Goal: Task Accomplishment & Management: Manage account settings

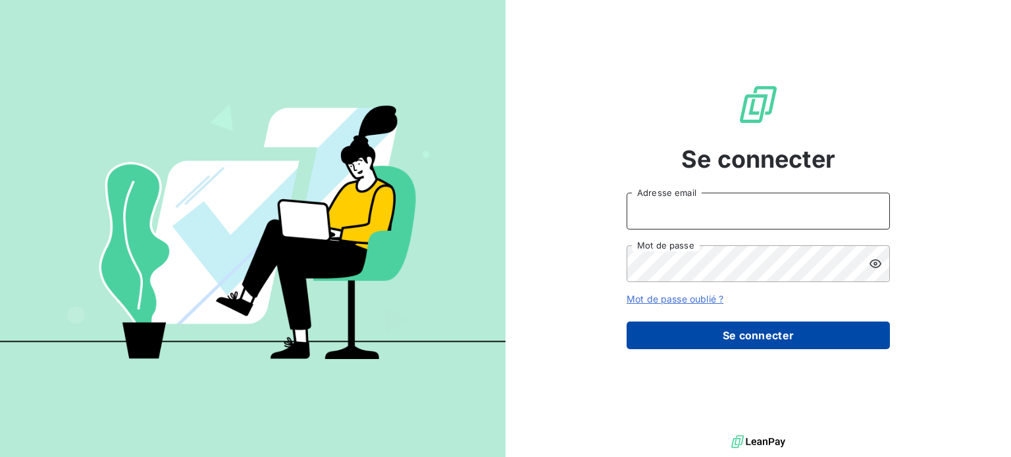
type input "abolzinger@lorca.fr"
click at [865, 333] on button "Se connecter" at bounding box center [757, 336] width 263 height 28
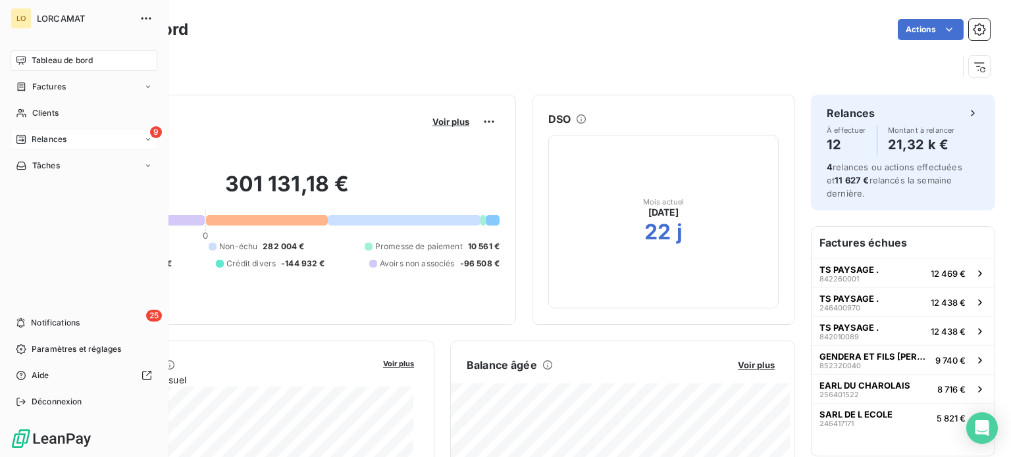
click at [45, 138] on span "Relances" at bounding box center [49, 140] width 35 height 12
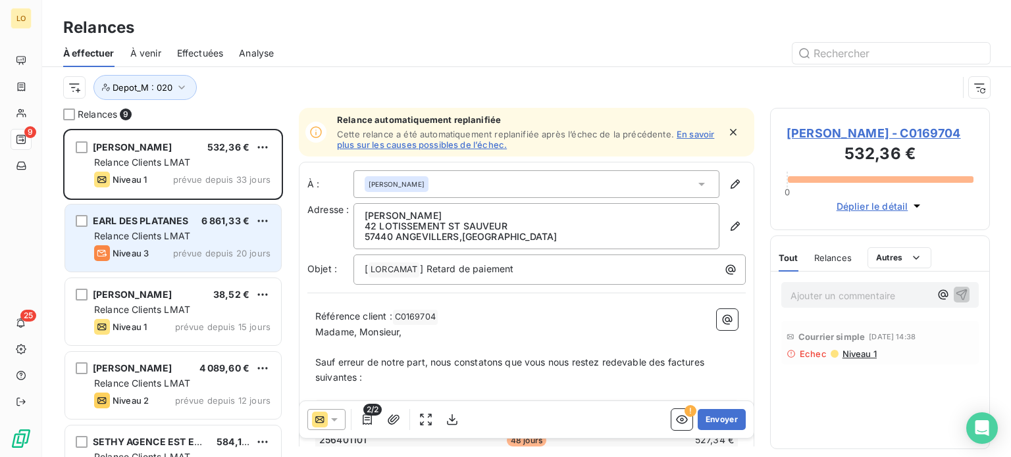
click at [225, 247] on div "Niveau 3 prévue depuis 20 jours" at bounding box center [182, 253] width 176 height 16
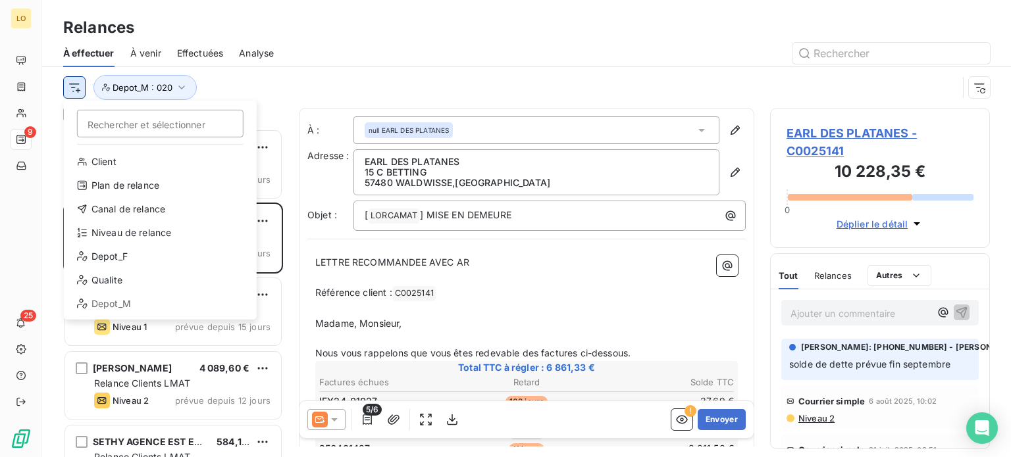
click at [78, 91] on html "LO 9 25 Relances À effectuer À venir Effectuées Analyse Rechercher et sélection…" at bounding box center [505, 228] width 1011 height 457
click at [155, 232] on div "Niveau de relance" at bounding box center [160, 232] width 182 height 21
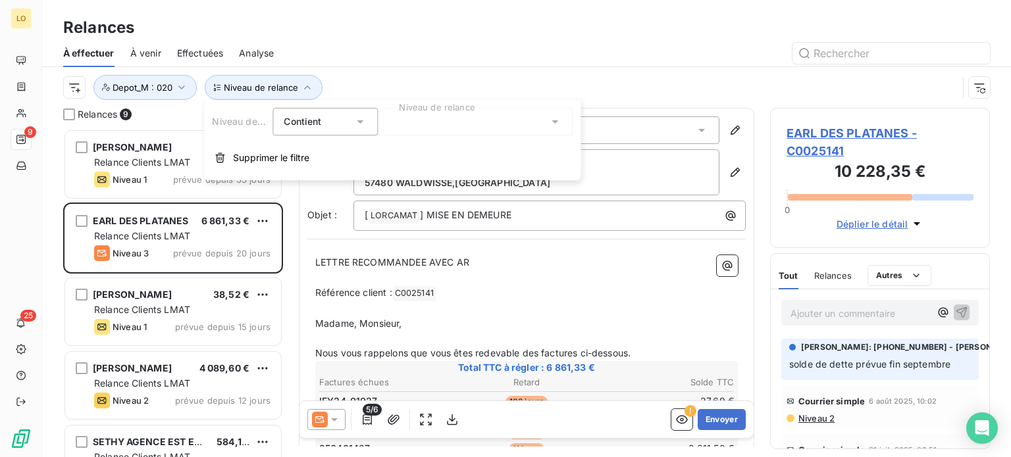
click at [360, 119] on icon at bounding box center [359, 121] width 13 height 13
click at [324, 152] on span "Contient" at bounding box center [318, 152] width 38 height 11
click at [358, 116] on icon at bounding box center [359, 121] width 13 height 13
click at [552, 120] on icon at bounding box center [554, 121] width 7 height 3
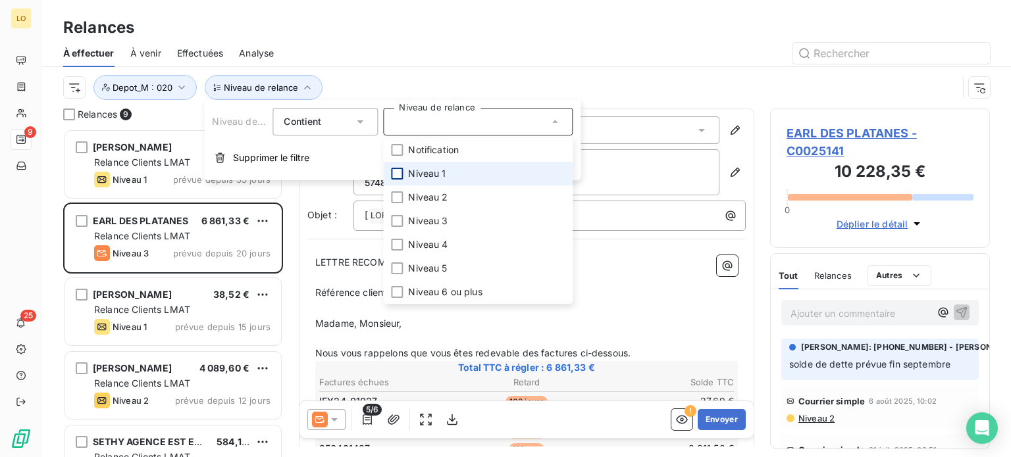
click at [403, 172] on div at bounding box center [397, 174] width 12 height 12
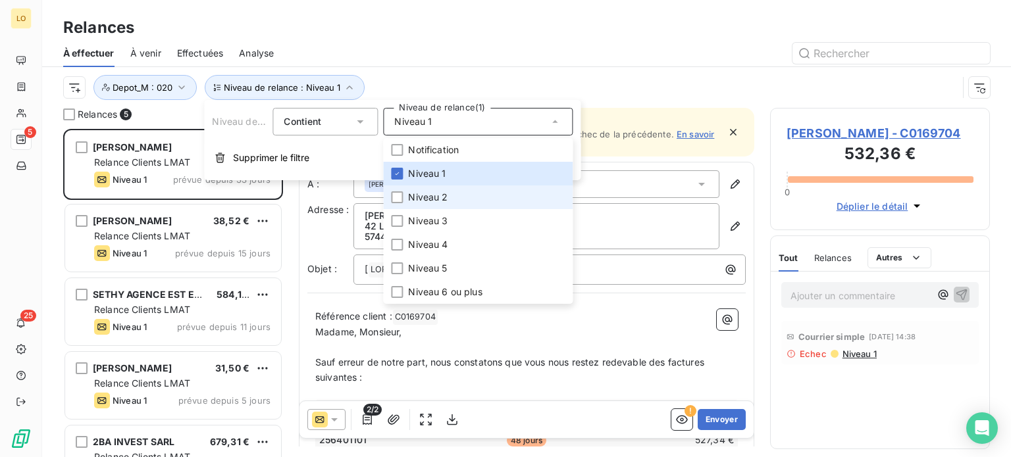
scroll to position [318, 209]
click at [403, 191] on li "Niveau 2" at bounding box center [477, 198] width 189 height 24
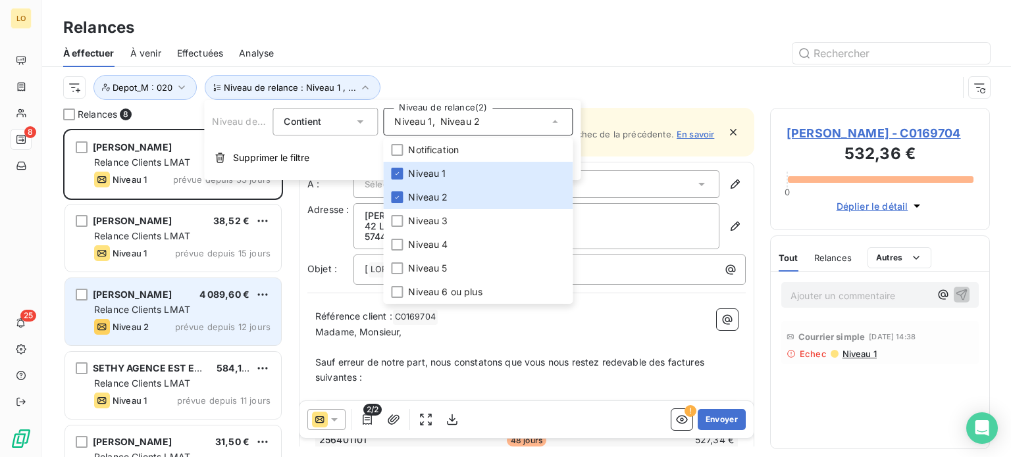
click at [200, 305] on div "Relance Clients LMAT" at bounding box center [182, 309] width 176 height 13
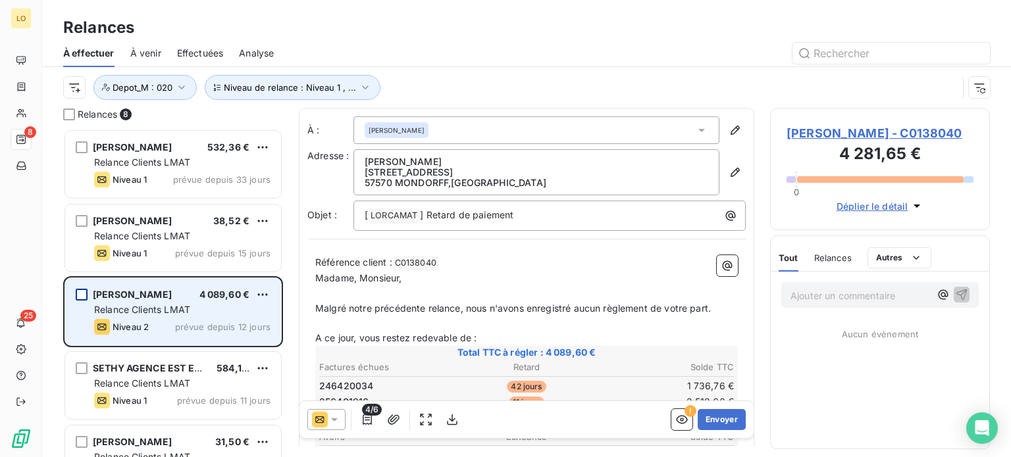
click at [86, 293] on div "grid" at bounding box center [82, 295] width 12 height 12
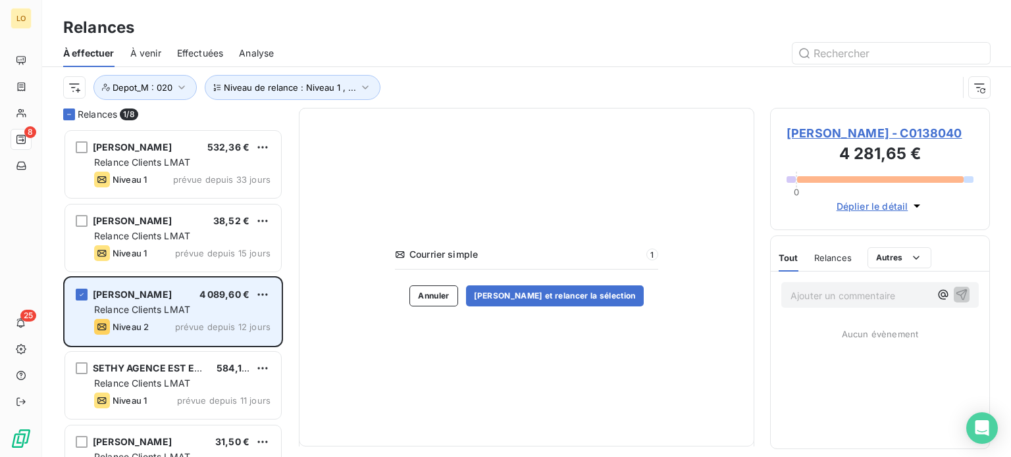
click at [165, 309] on span "Relance Clients LMAT" at bounding box center [142, 309] width 96 height 11
click at [83, 292] on icon "grid" at bounding box center [82, 295] width 8 height 8
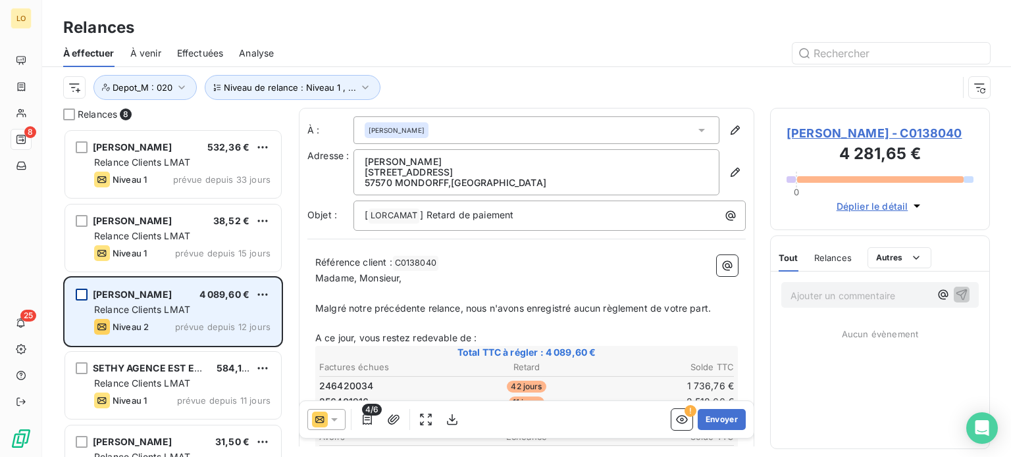
click at [136, 308] on span "Relance Clients LMAT" at bounding box center [142, 309] width 96 height 11
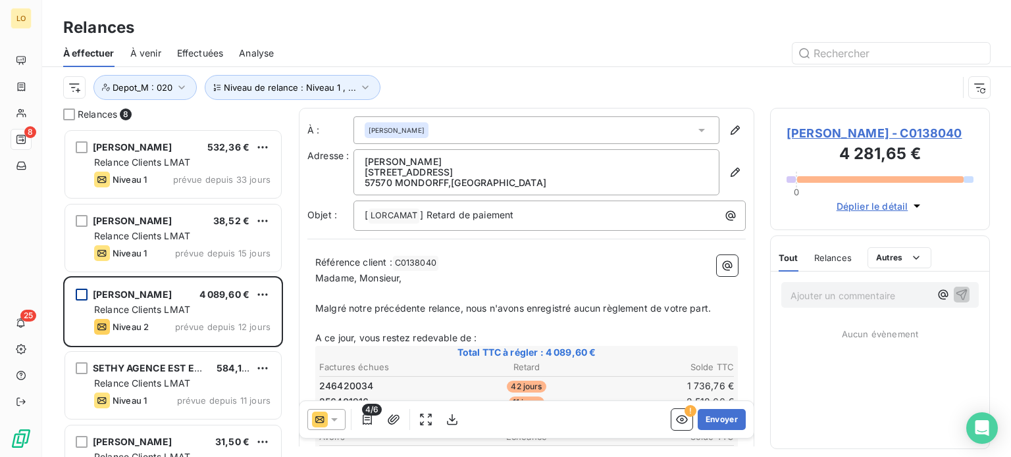
click at [79, 291] on div "grid" at bounding box center [82, 295] width 12 height 12
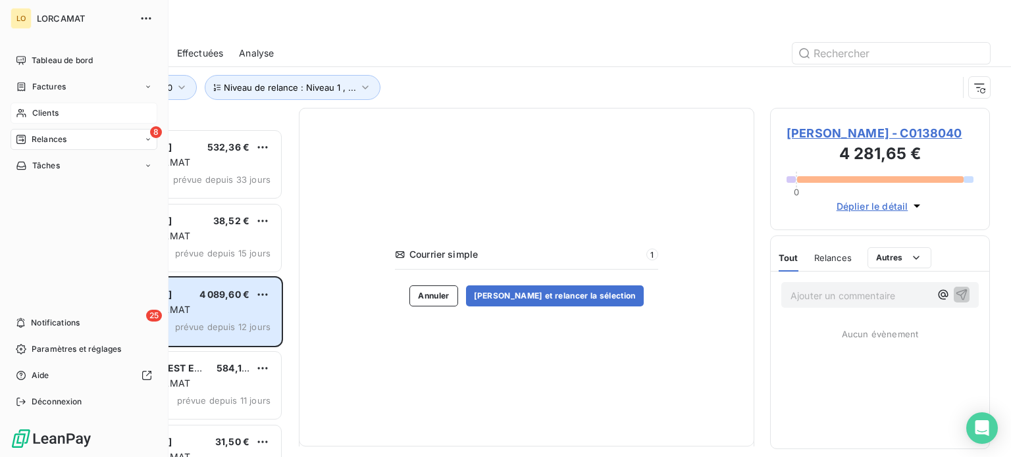
click at [26, 114] on div "Clients" at bounding box center [84, 113] width 147 height 21
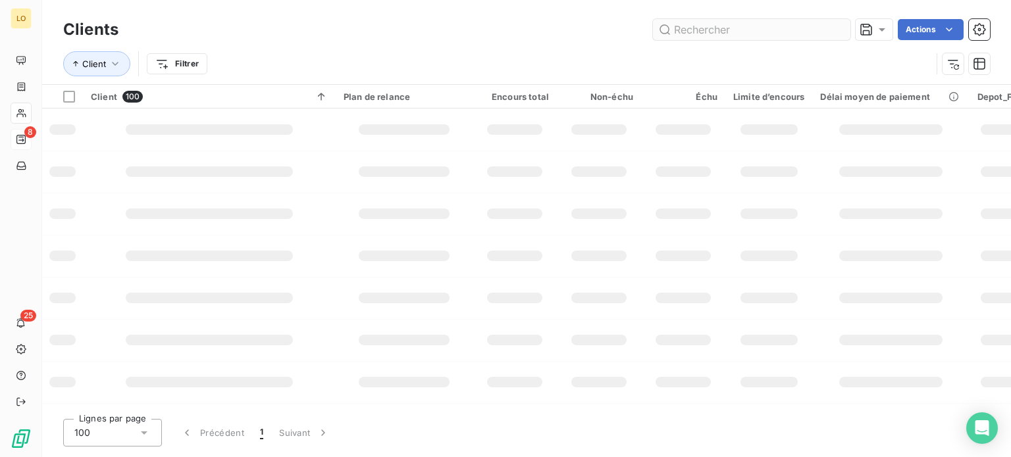
click at [745, 27] on input "text" at bounding box center [751, 29] width 197 height 21
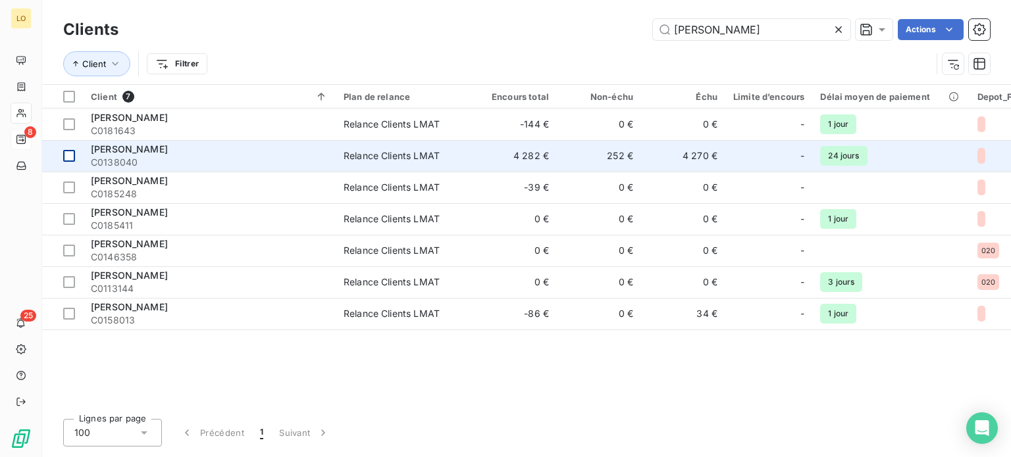
type input "wagner"
click at [67, 155] on div at bounding box center [69, 156] width 12 height 12
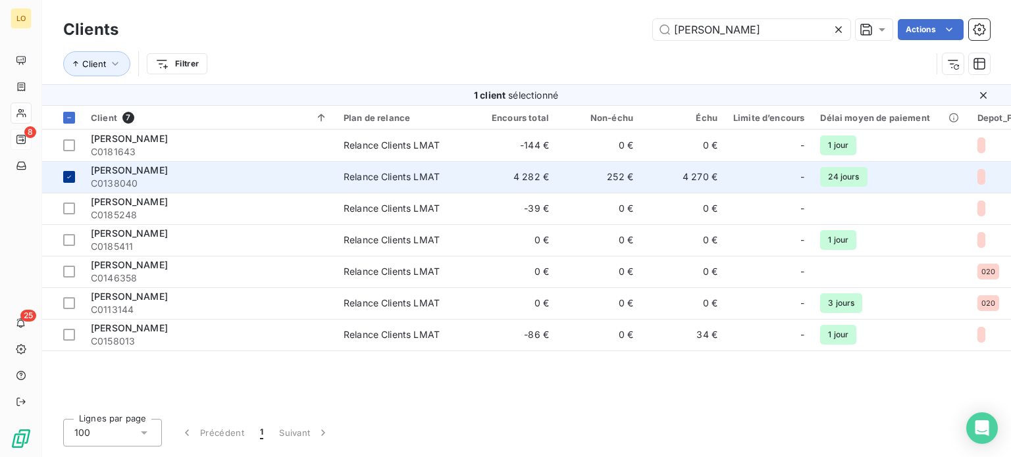
click at [67, 155] on td at bounding box center [62, 146] width 41 height 32
click at [155, 174] on span "WAGNER ANTHONY" at bounding box center [129, 169] width 77 height 11
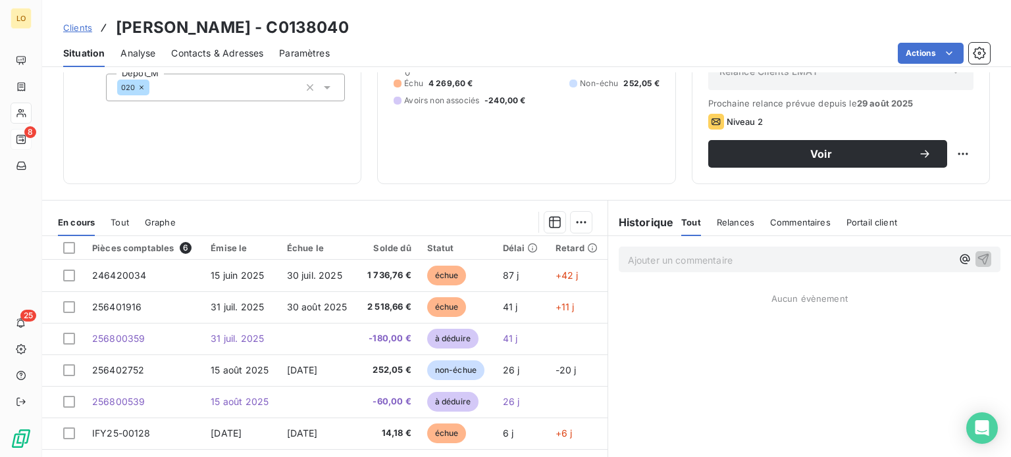
scroll to position [197, 0]
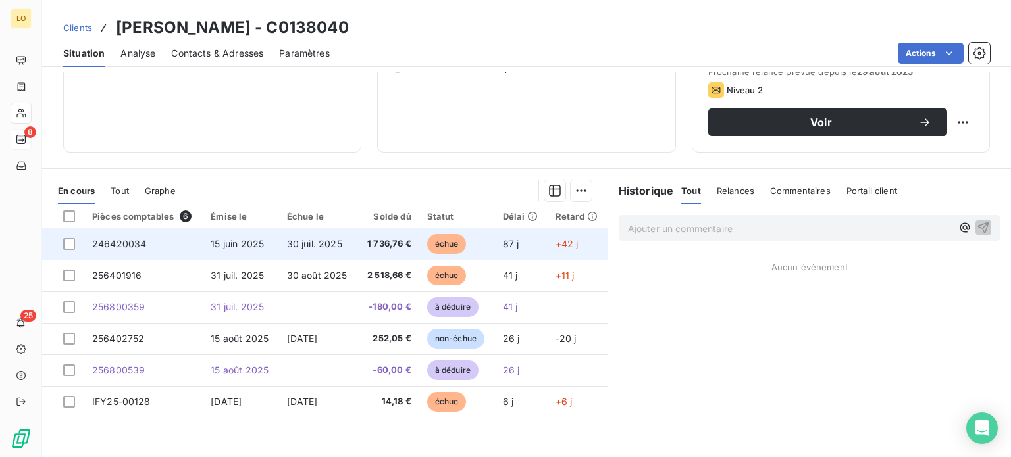
click at [66, 236] on td at bounding box center [63, 244] width 42 height 32
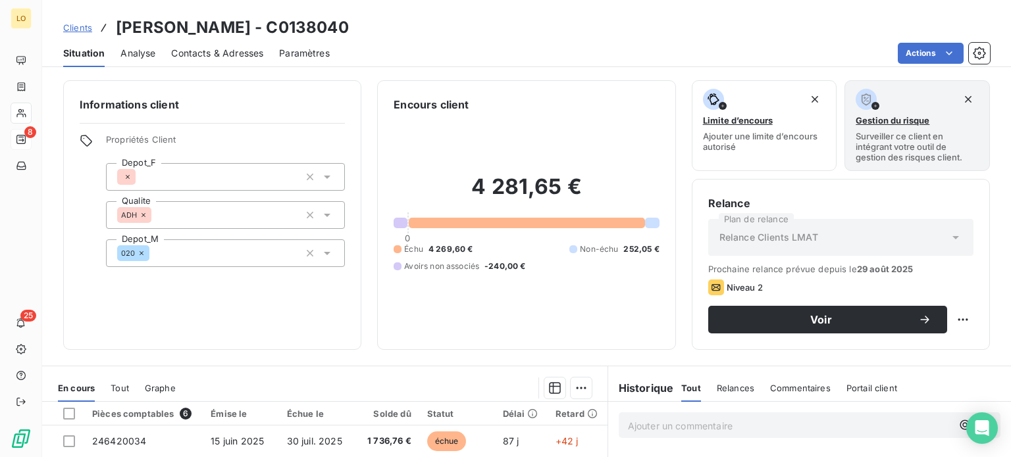
scroll to position [132, 0]
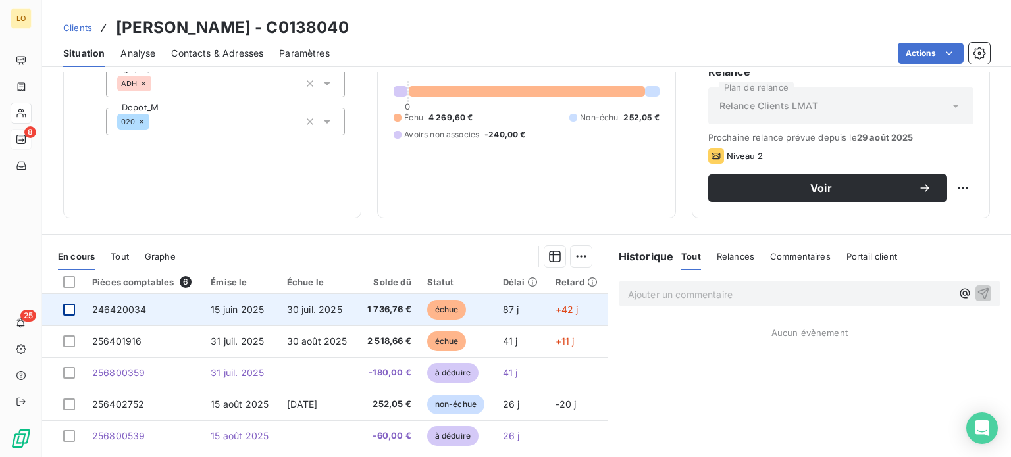
click at [72, 306] on div at bounding box center [69, 310] width 12 height 12
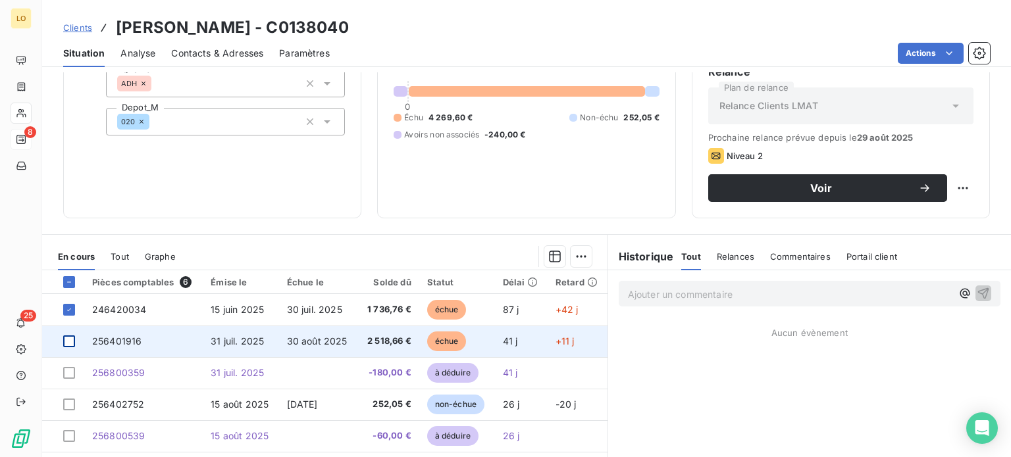
click at [70, 343] on div at bounding box center [69, 342] width 12 height 12
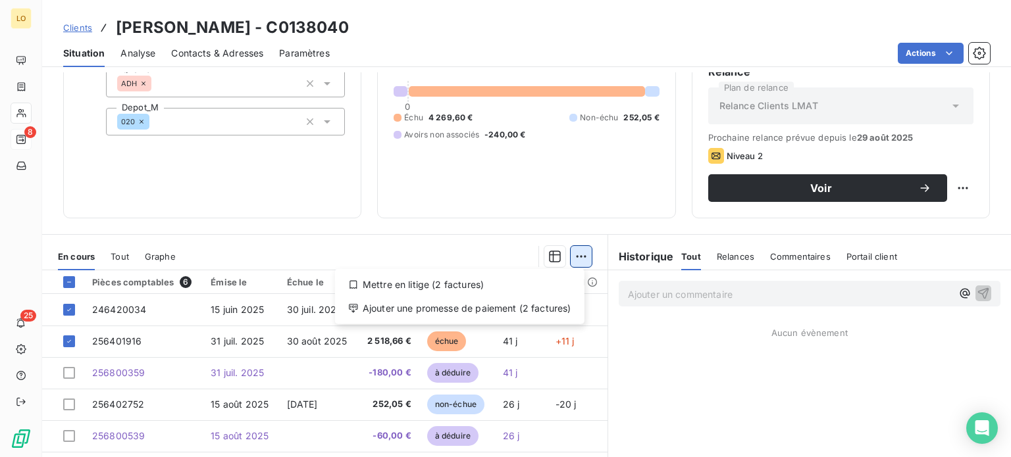
click at [577, 252] on html "LO 8 25 Clients WAGNER ANTHONY - C0138040 Situation Analyse Contacts & Adresses…" at bounding box center [505, 228] width 1011 height 457
click at [466, 309] on div "Ajouter une promesse de paiement (2 factures)" at bounding box center [459, 308] width 239 height 21
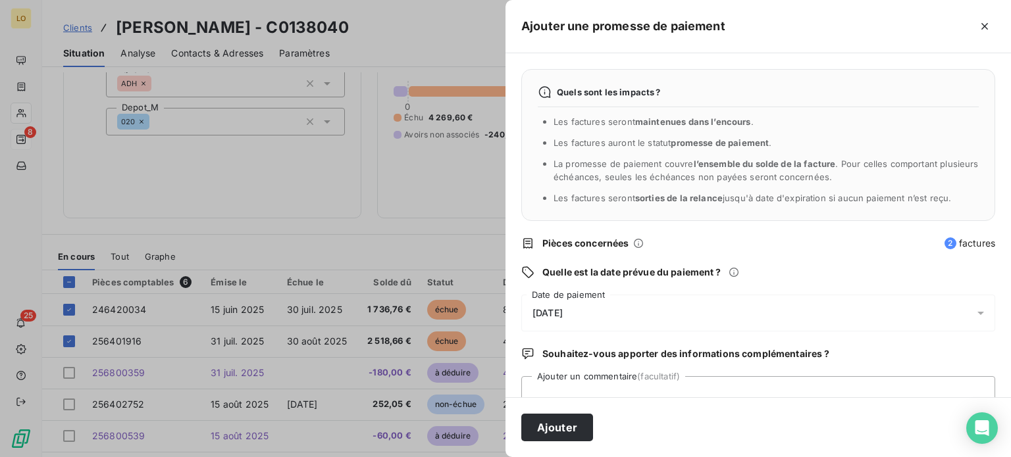
click at [538, 309] on span "11/09/2025" at bounding box center [547, 313] width 30 height 11
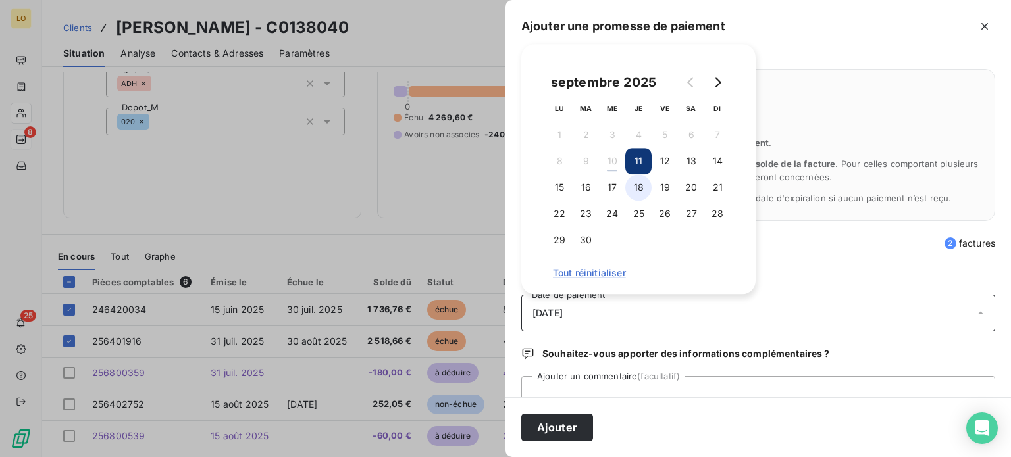
click at [635, 188] on button "18" at bounding box center [638, 187] width 26 height 26
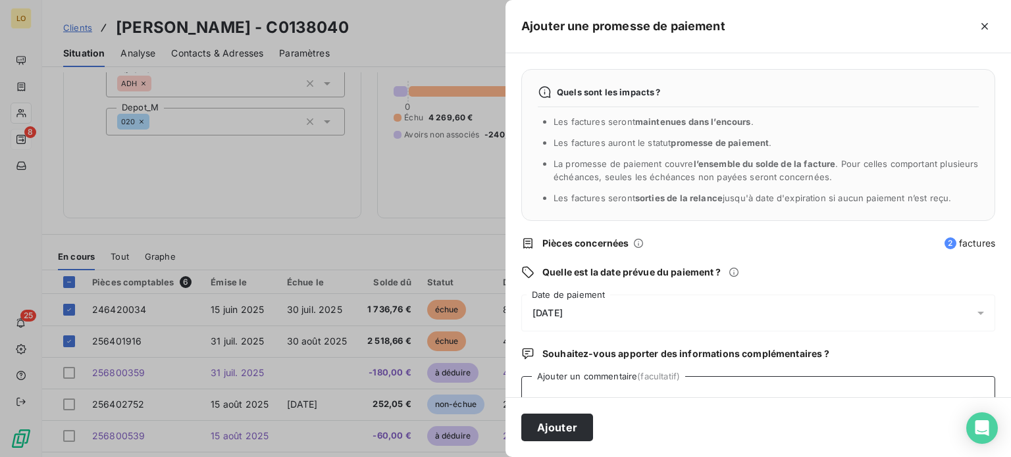
click at [568, 390] on textarea "Ajouter un commentaire (facultatif)" at bounding box center [758, 401] width 474 height 50
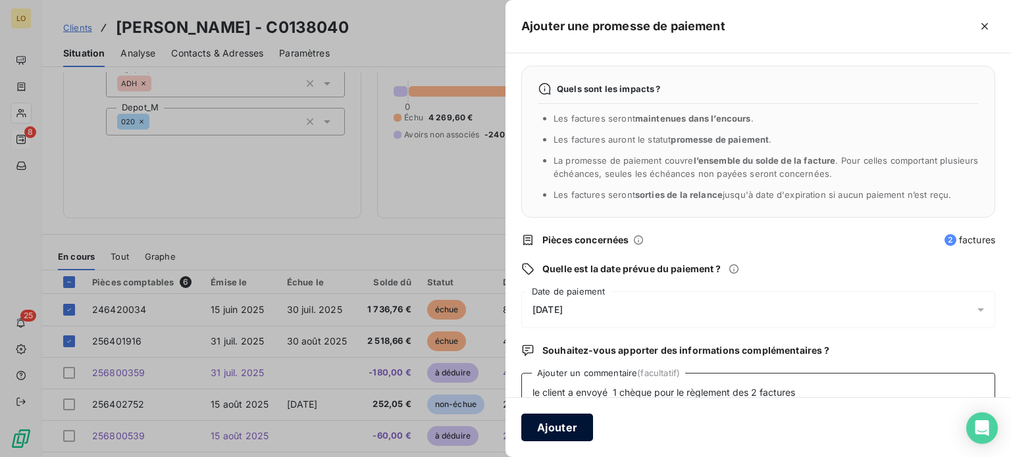
type textarea "le client a envoyé 1 chèque pour le règlement des 2 factures"
click at [574, 432] on button "Ajouter" at bounding box center [557, 428] width 72 height 28
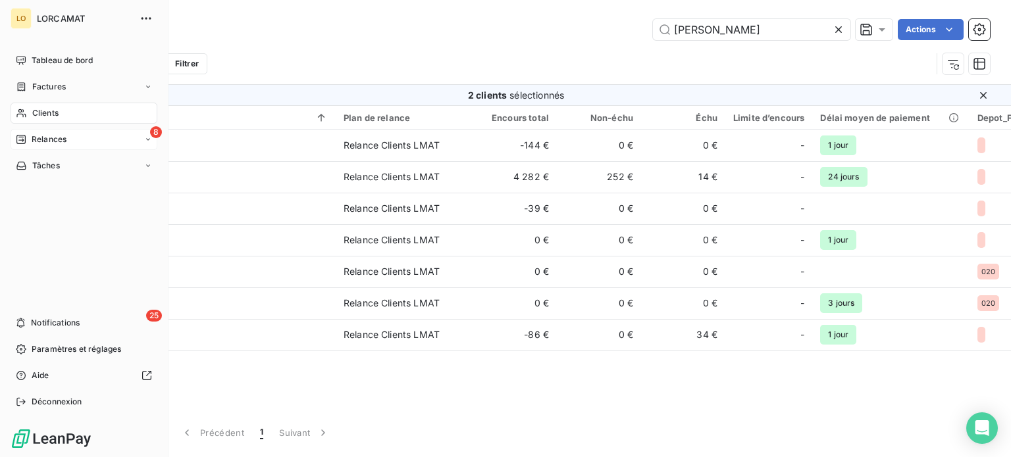
click at [58, 136] on span "Relances" at bounding box center [49, 140] width 35 height 12
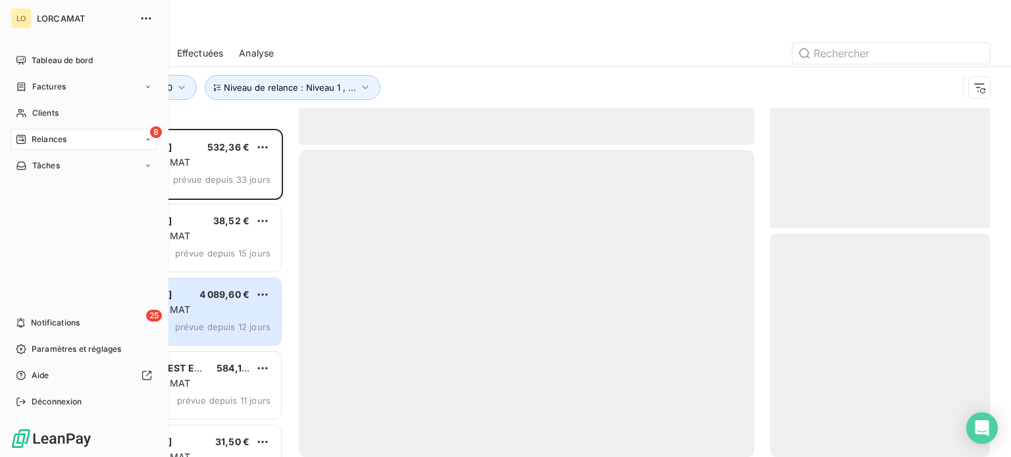
scroll to position [318, 209]
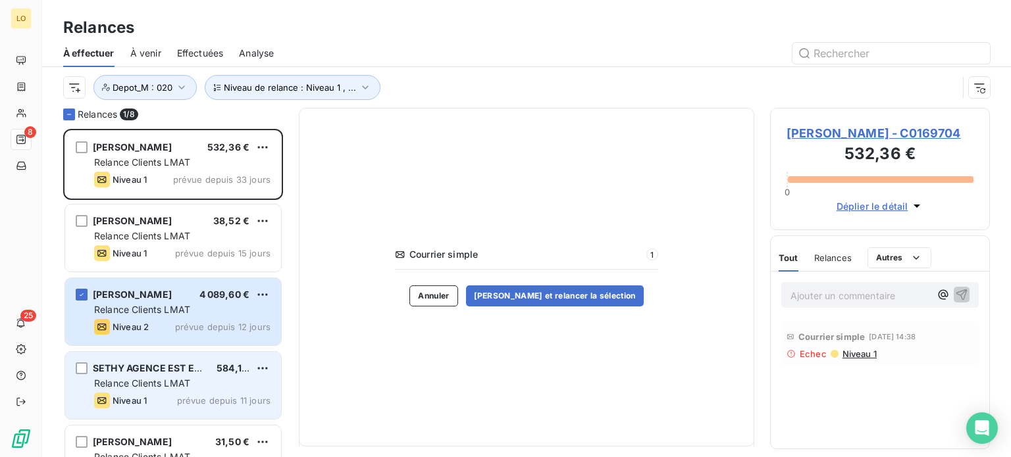
click at [181, 377] on div "Relance Clients LMAT" at bounding box center [182, 383] width 176 height 13
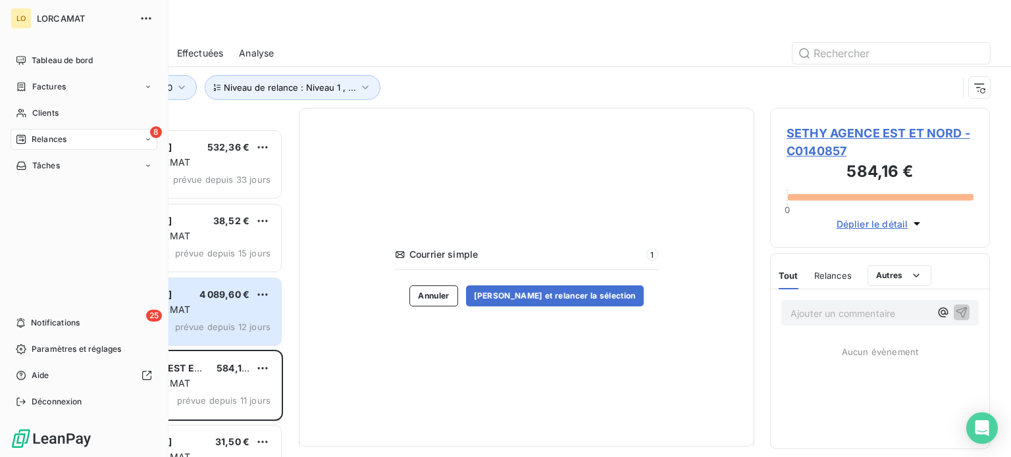
click at [24, 136] on icon at bounding box center [21, 139] width 11 height 11
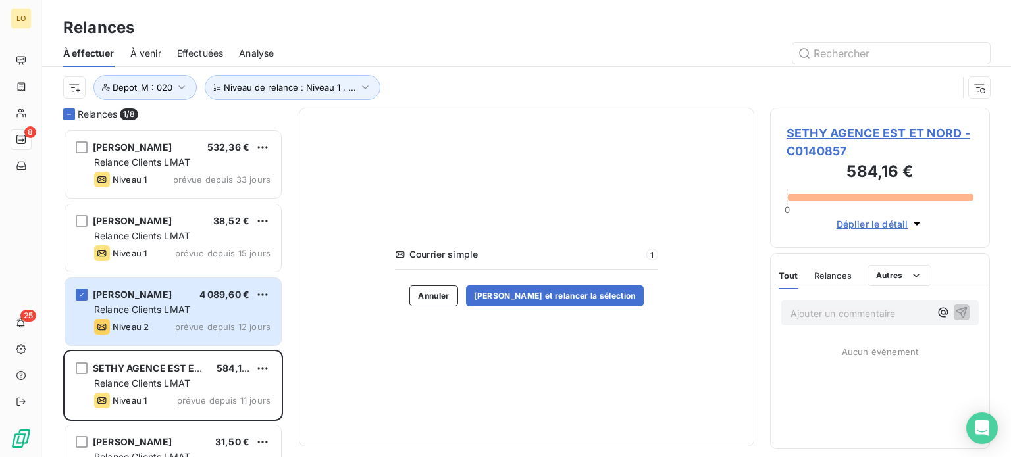
click at [499, 22] on div "Relances" at bounding box center [526, 28] width 968 height 24
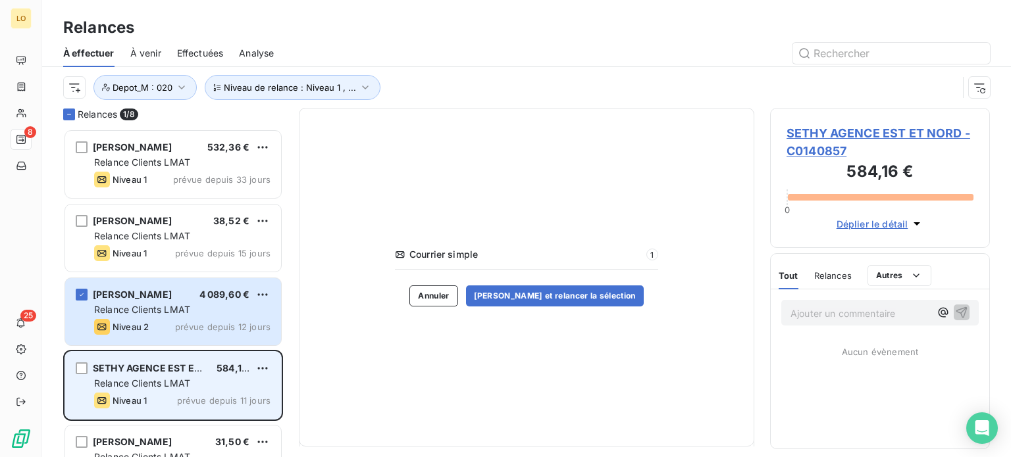
click at [179, 377] on div "Relance Clients LMAT" at bounding box center [182, 383] width 176 height 13
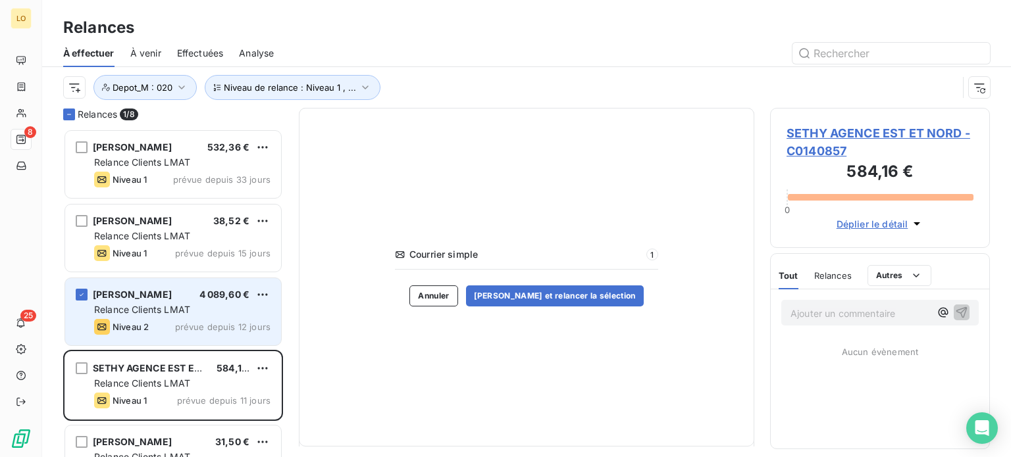
click at [174, 312] on span "Relance Clients LMAT" at bounding box center [142, 309] width 96 height 11
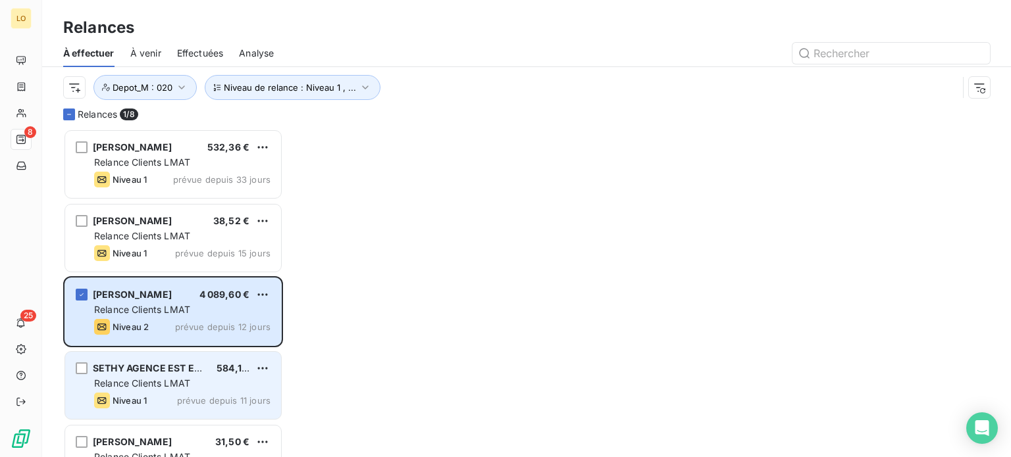
click at [176, 377] on div "Relance Clients LMAT" at bounding box center [182, 383] width 176 height 13
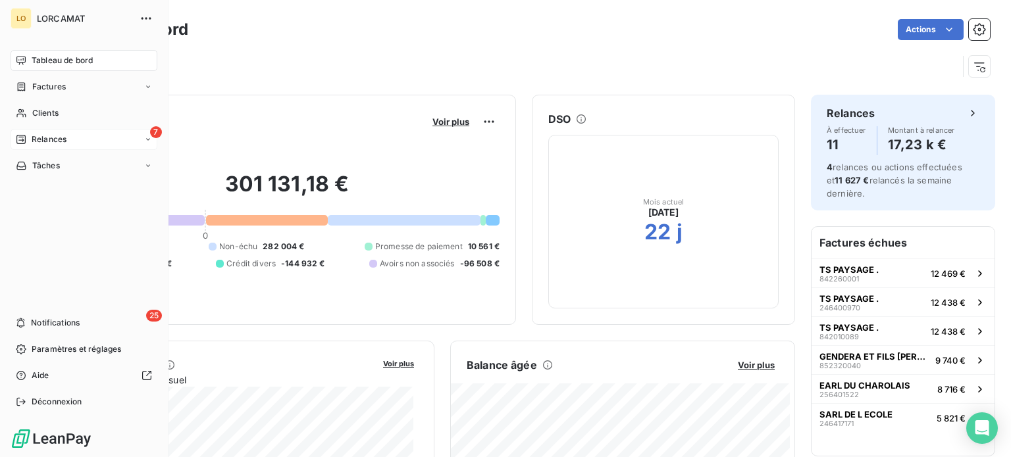
click at [24, 138] on icon at bounding box center [21, 139] width 11 height 11
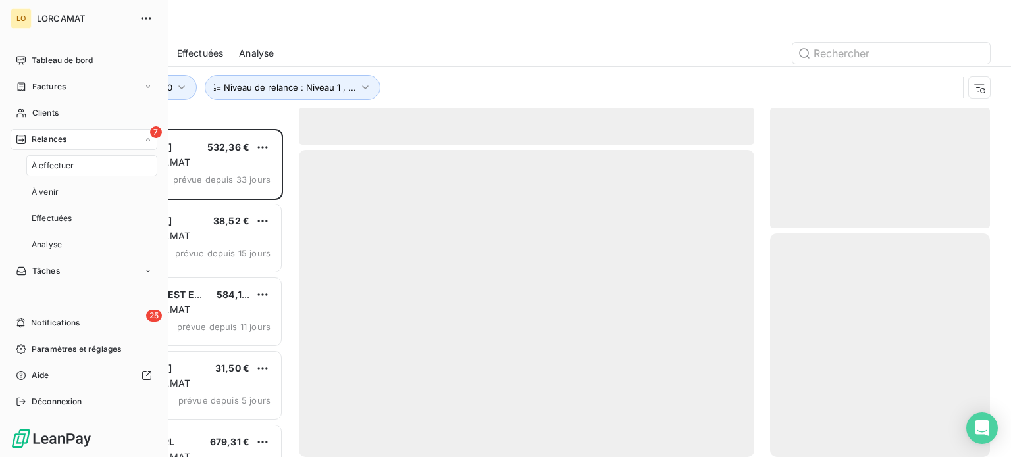
scroll to position [318, 209]
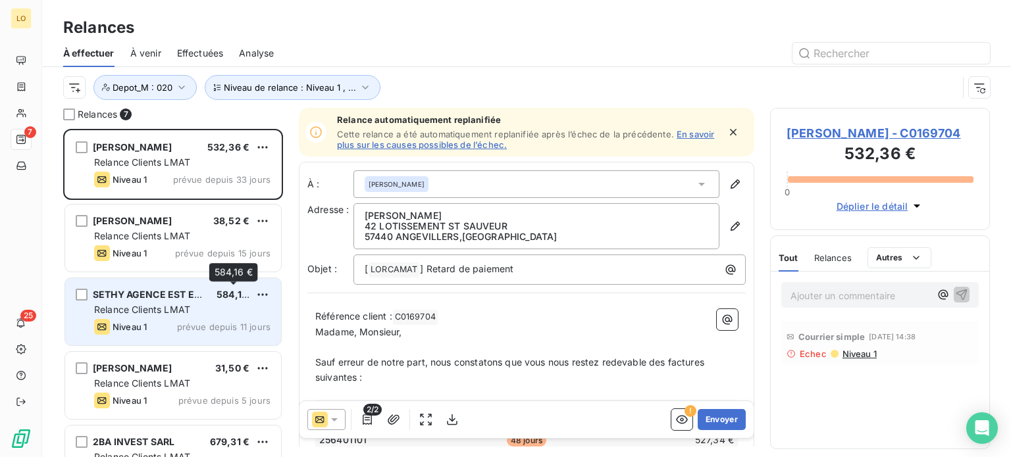
click at [227, 295] on span "584,16 €" at bounding box center [235, 294] width 39 height 11
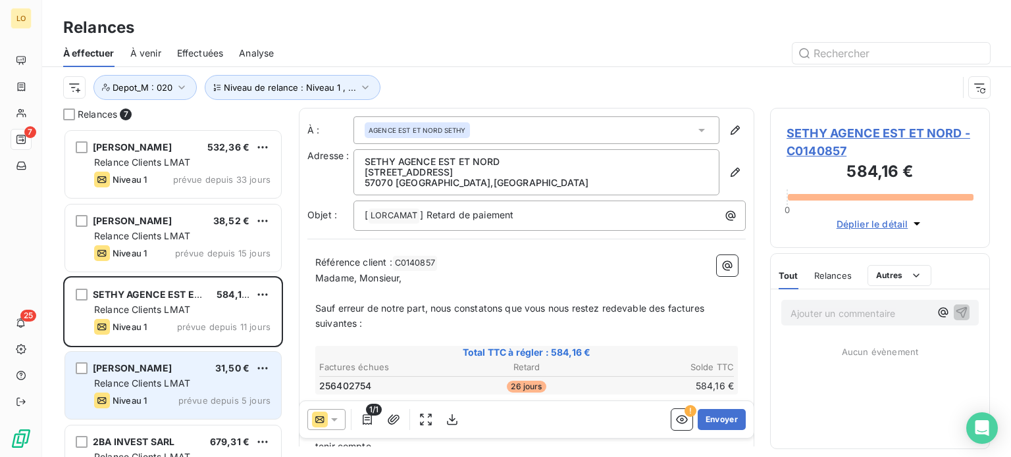
click at [216, 380] on div "Relance Clients LMAT" at bounding box center [182, 383] width 176 height 13
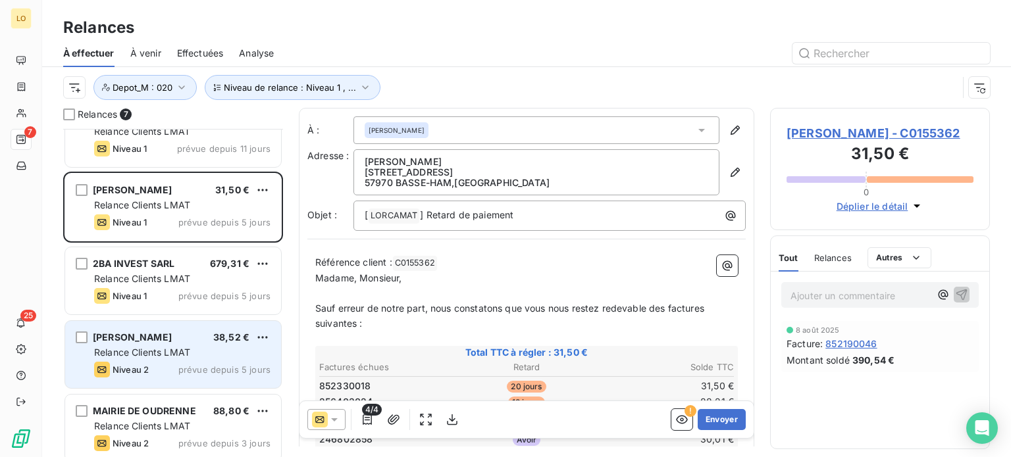
scroll to position [188, 0]
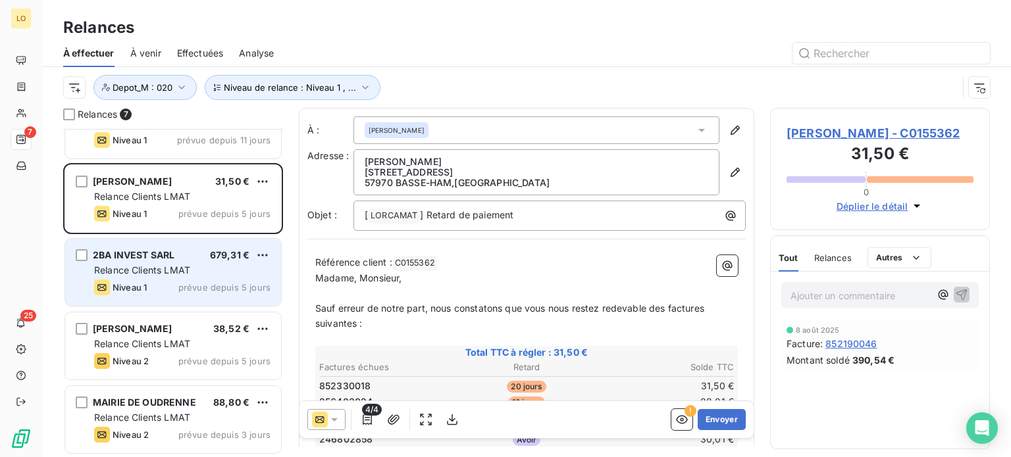
click at [192, 270] on div "Relance Clients LMAT" at bounding box center [182, 270] width 176 height 13
